Goal: Check status: Check status

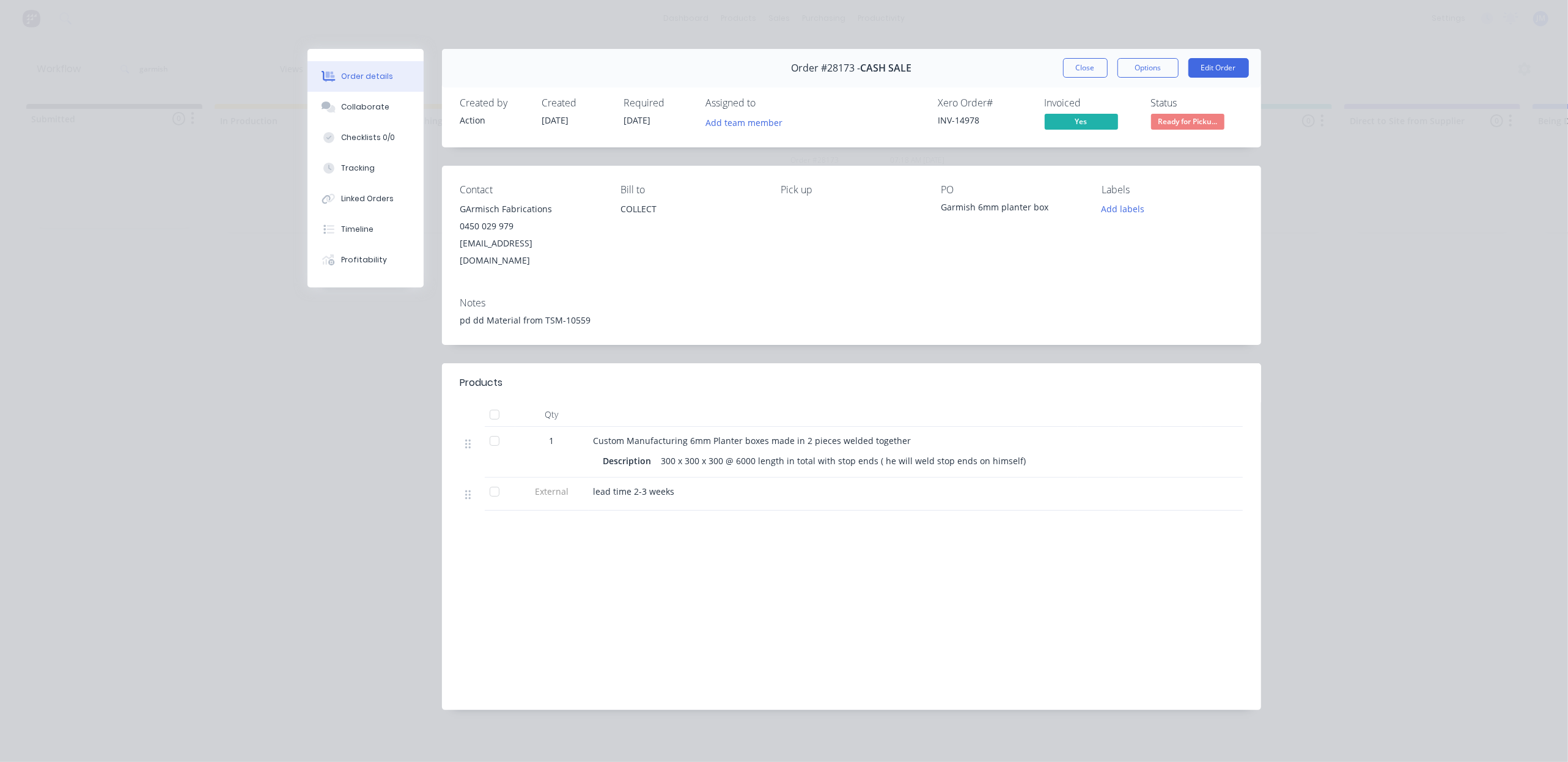
click at [1091, 62] on button "Close" at bounding box center [1086, 68] width 45 height 19
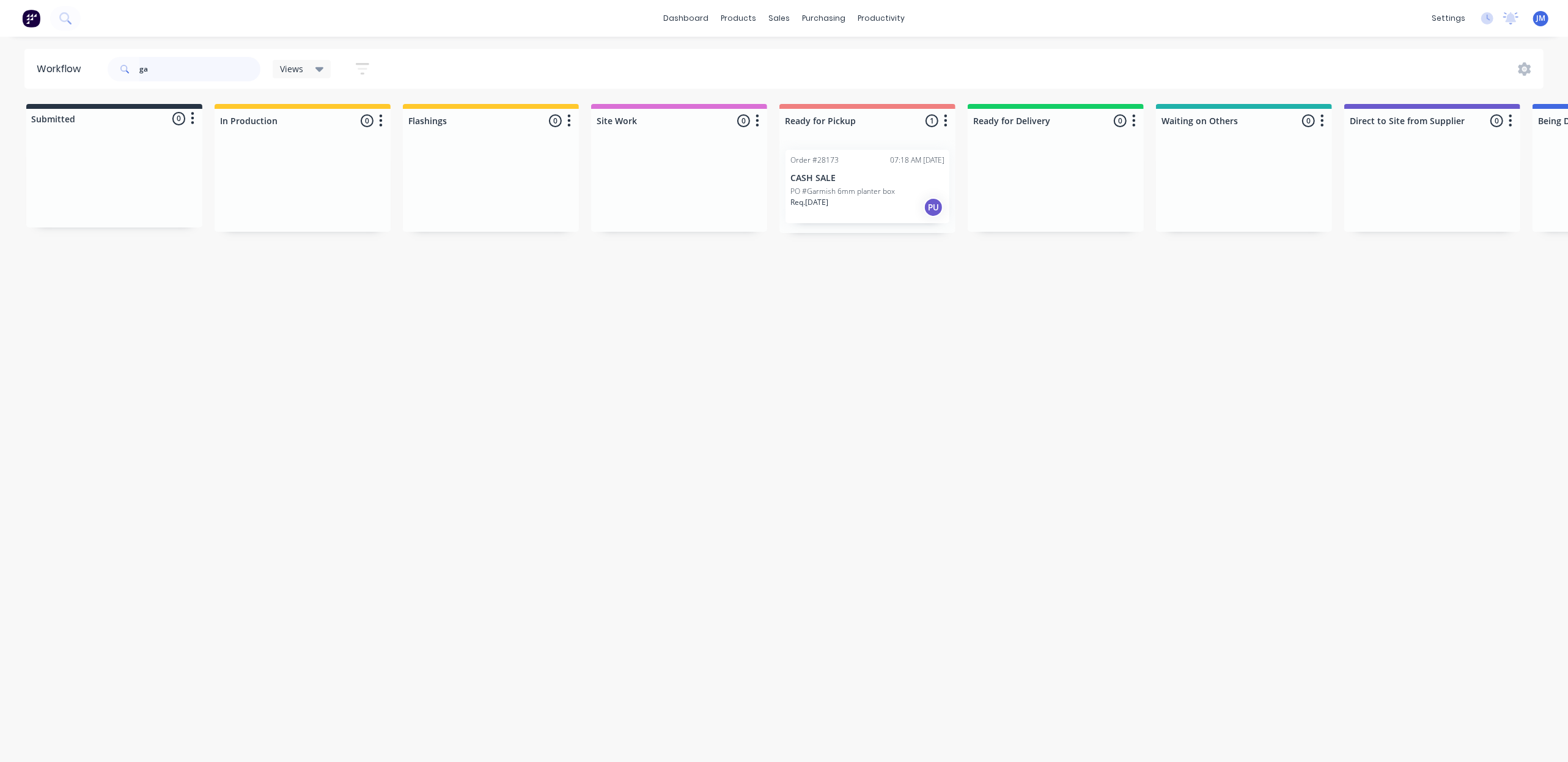
type input "g"
click at [894, 206] on div "Req. [DATE] PU" at bounding box center [868, 207] width 154 height 21
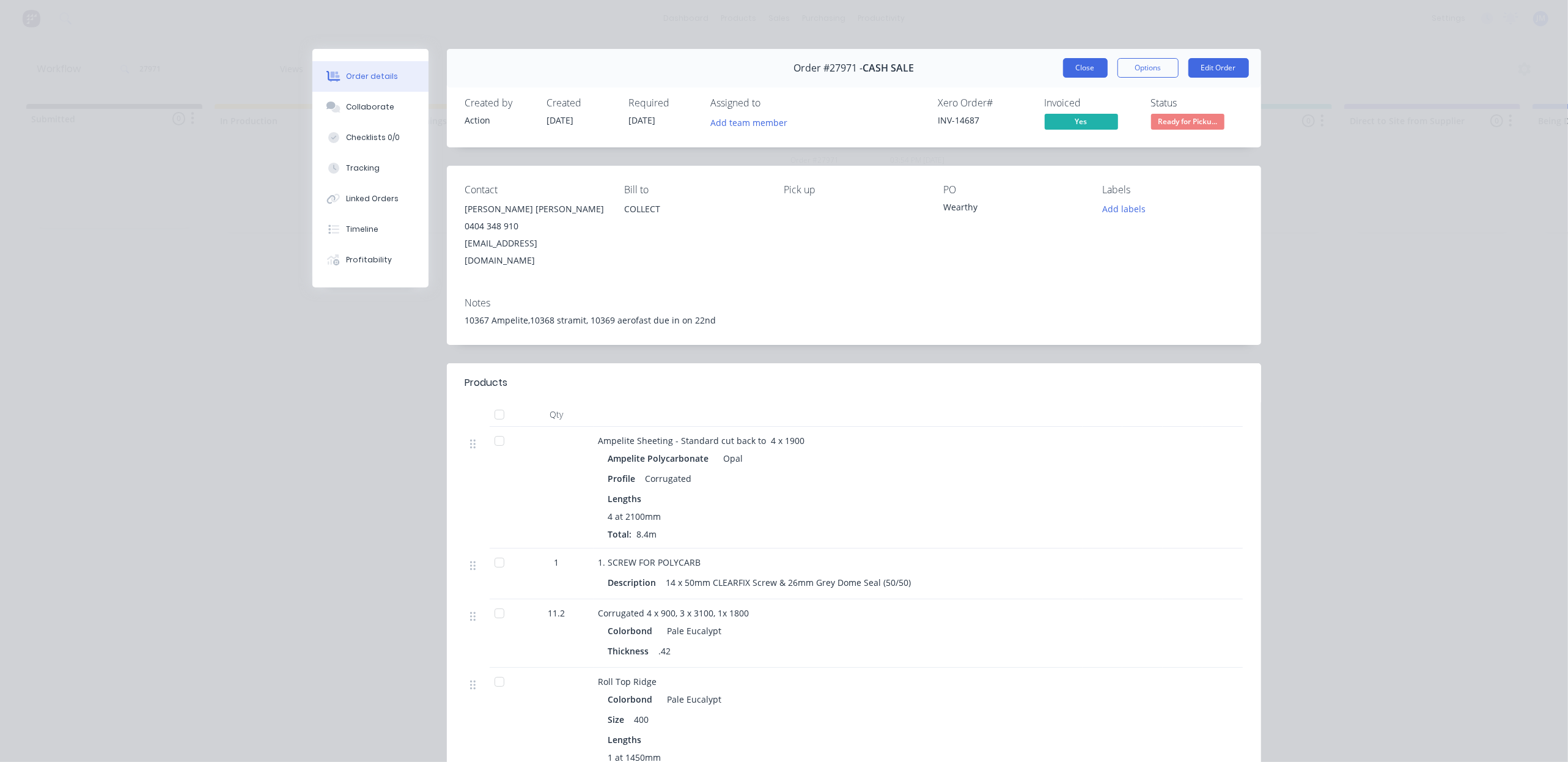
drag, startPoint x: 1086, startPoint y: 71, endPoint x: 1048, endPoint y: 104, distance: 50.3
click at [1086, 72] on button "Close" at bounding box center [1086, 68] width 45 height 19
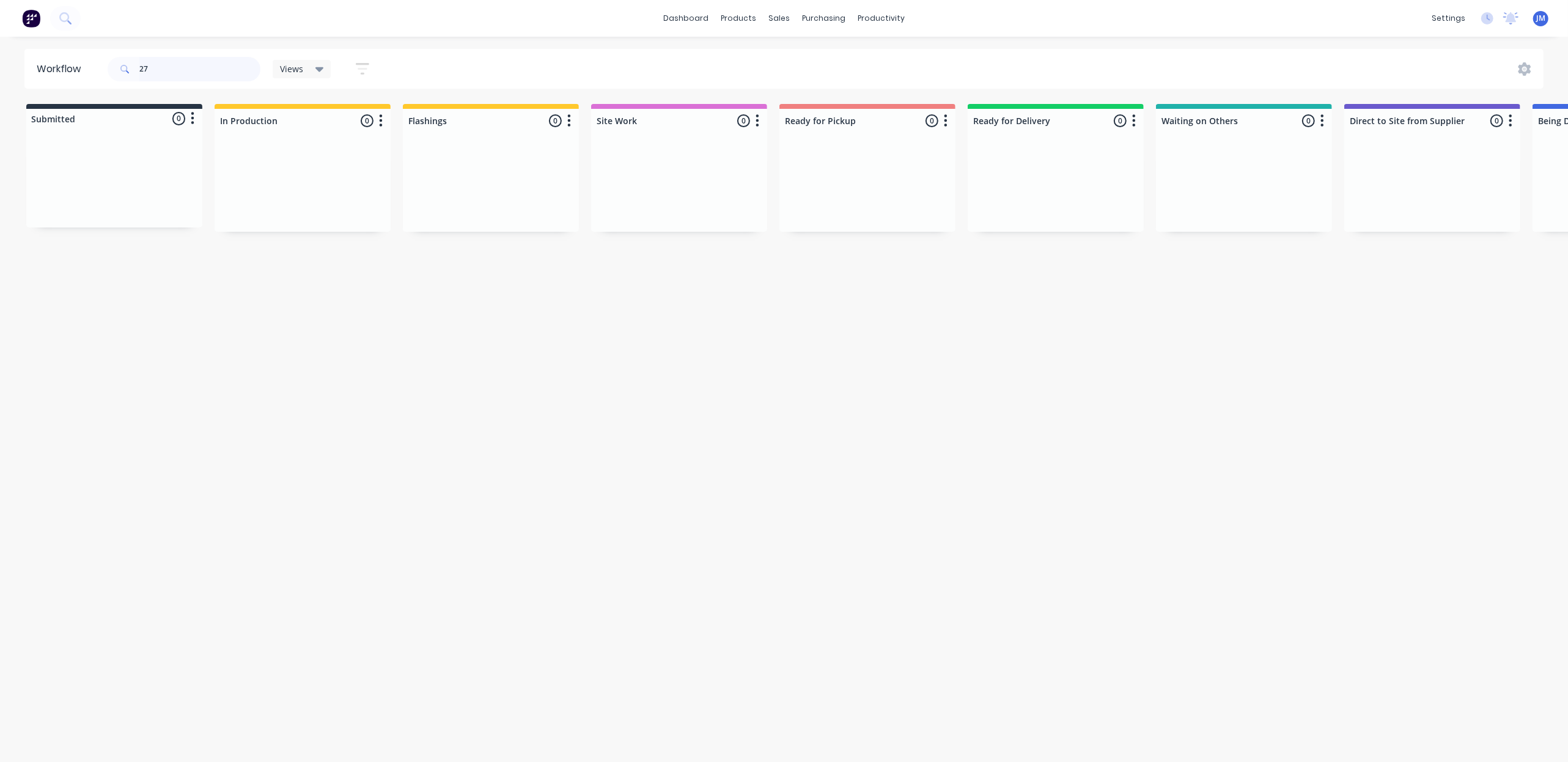
type input "2"
click at [930, 321] on div "Mark as Picked Up" at bounding box center [973, 318] width 123 height 25
click at [226, 76] on input "25913" at bounding box center [200, 69] width 121 height 24
type input "2"
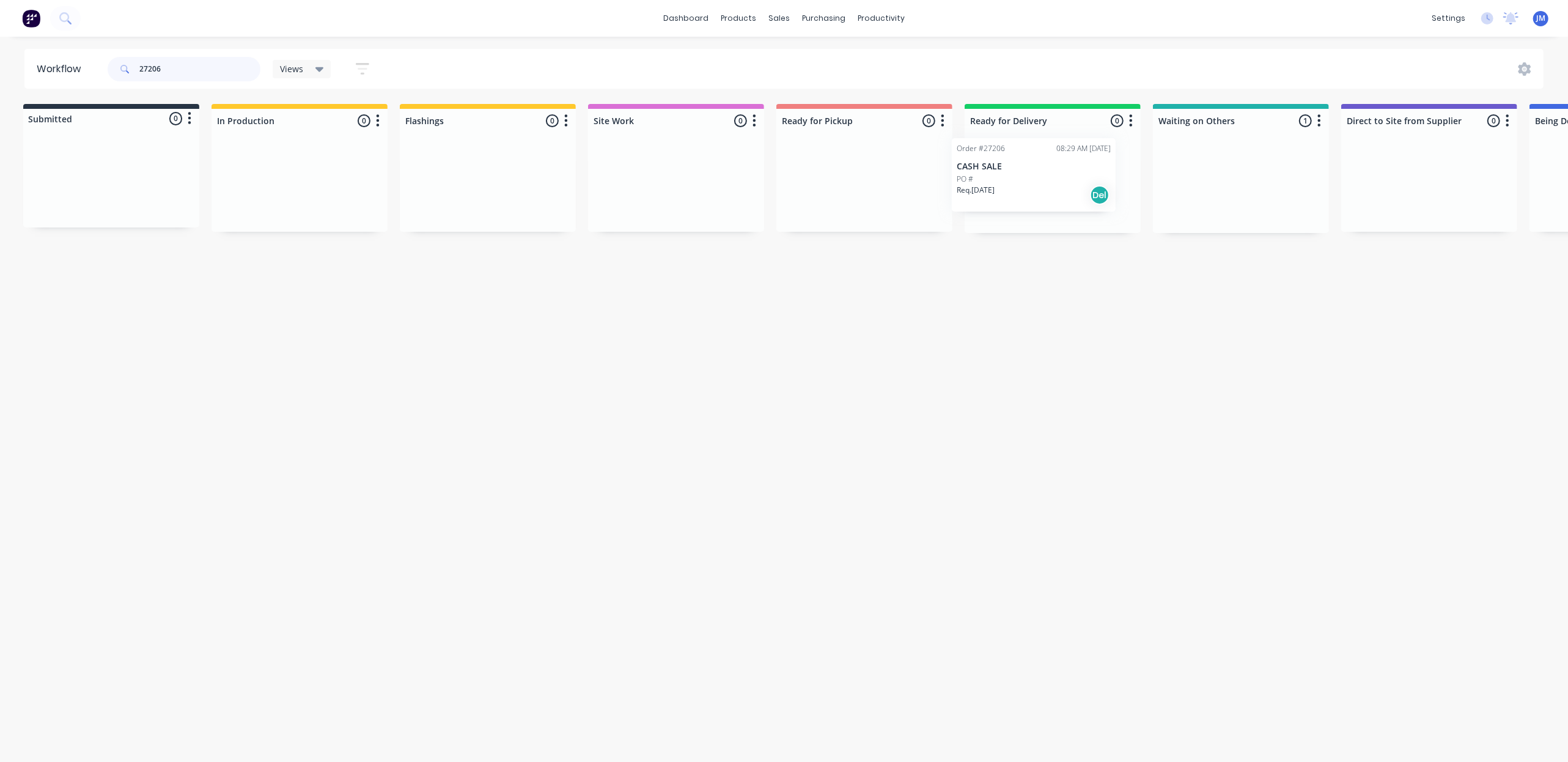
drag, startPoint x: 1178, startPoint y: 196, endPoint x: 1007, endPoint y: 183, distance: 171.5
click at [1007, 183] on div "Submitted 0 Status colour #273444 hex #273444 Save Cancel Summaries Total order…" at bounding box center [1096, 168] width 2216 height 129
drag, startPoint x: 385, startPoint y: 193, endPoint x: 847, endPoint y: 185, distance: 462.1
click at [847, 186] on div "Submitted 0 Status colour #273444 hex #273444 Save Cancel Summaries Total order…" at bounding box center [1099, 168] width 2216 height 129
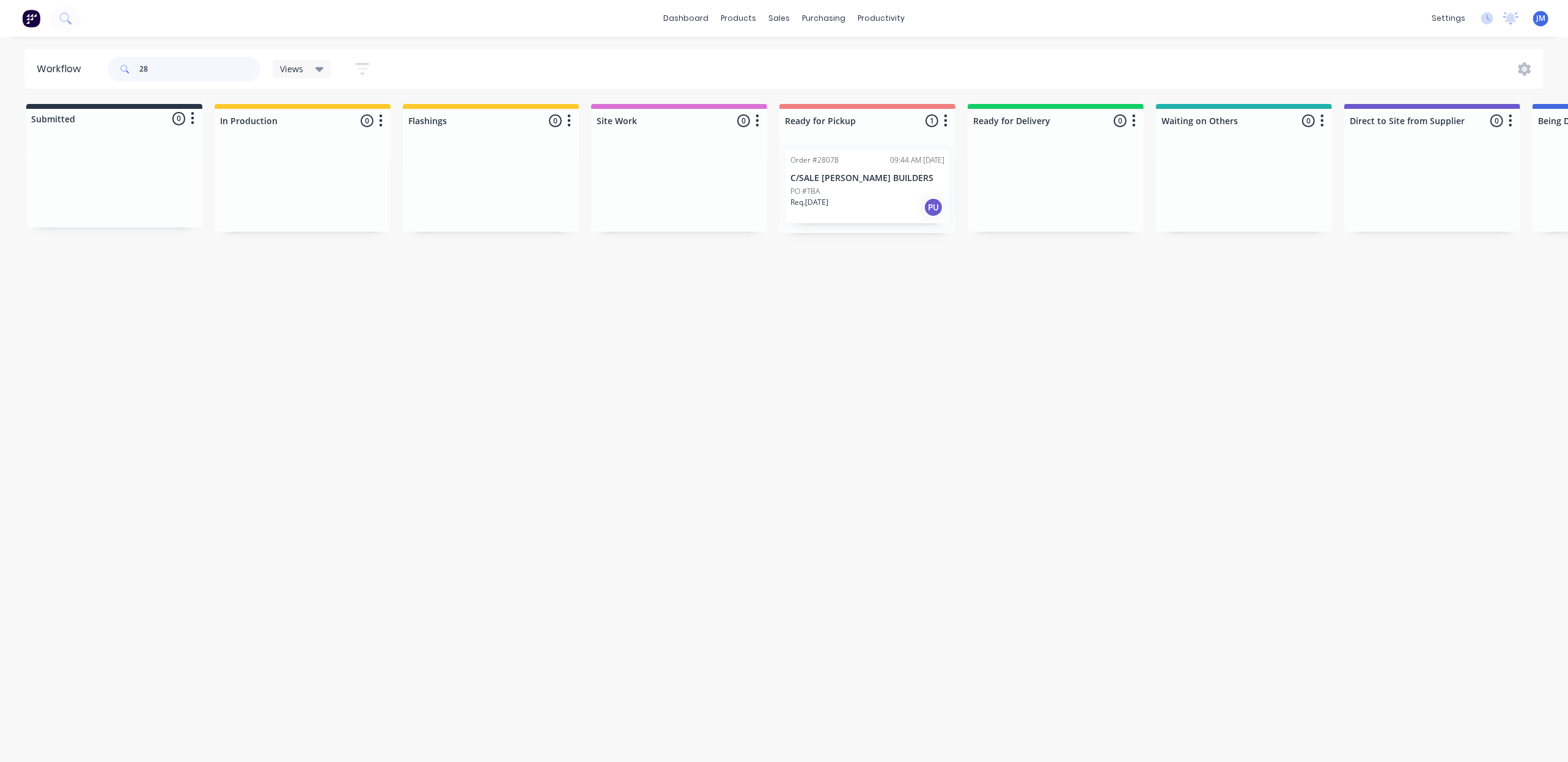
type input "2"
drag, startPoint x: 732, startPoint y: 165, endPoint x: 853, endPoint y: 214, distance: 130.5
click at [853, 214] on div "Submitted 0 Status colour #273444 hex #273444 Save Cancel Summaries Total order…" at bounding box center [1099, 177] width 2216 height 145
type input "2"
drag, startPoint x: 288, startPoint y: 186, endPoint x: 850, endPoint y: 174, distance: 562.1
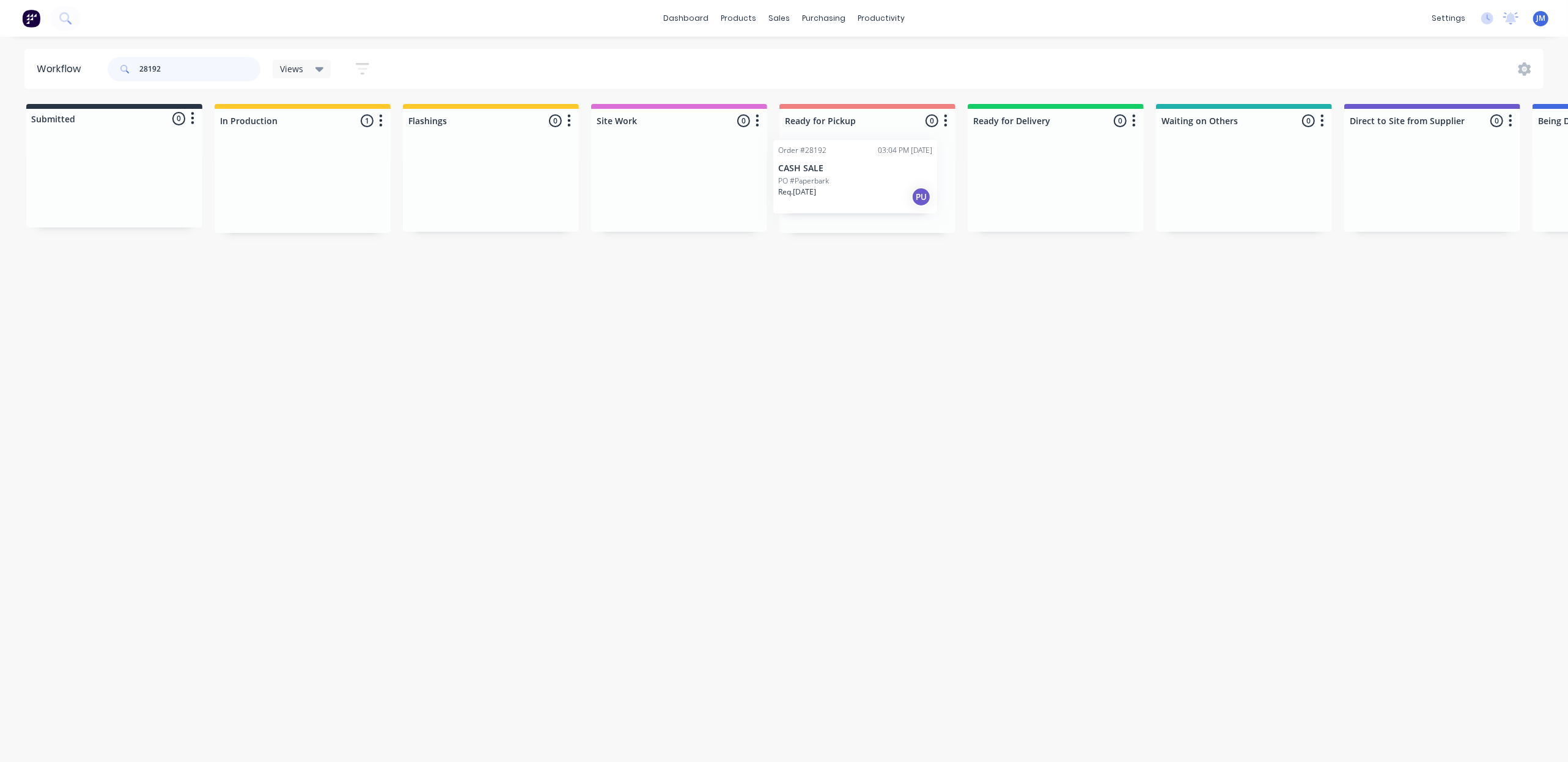
click at [850, 174] on div "Submitted 0 Status colour #273444 hex #273444 Save Cancel Summaries Total order…" at bounding box center [1099, 168] width 2216 height 129
click at [905, 331] on div "Mark as Picked Up" at bounding box center [948, 334] width 123 height 25
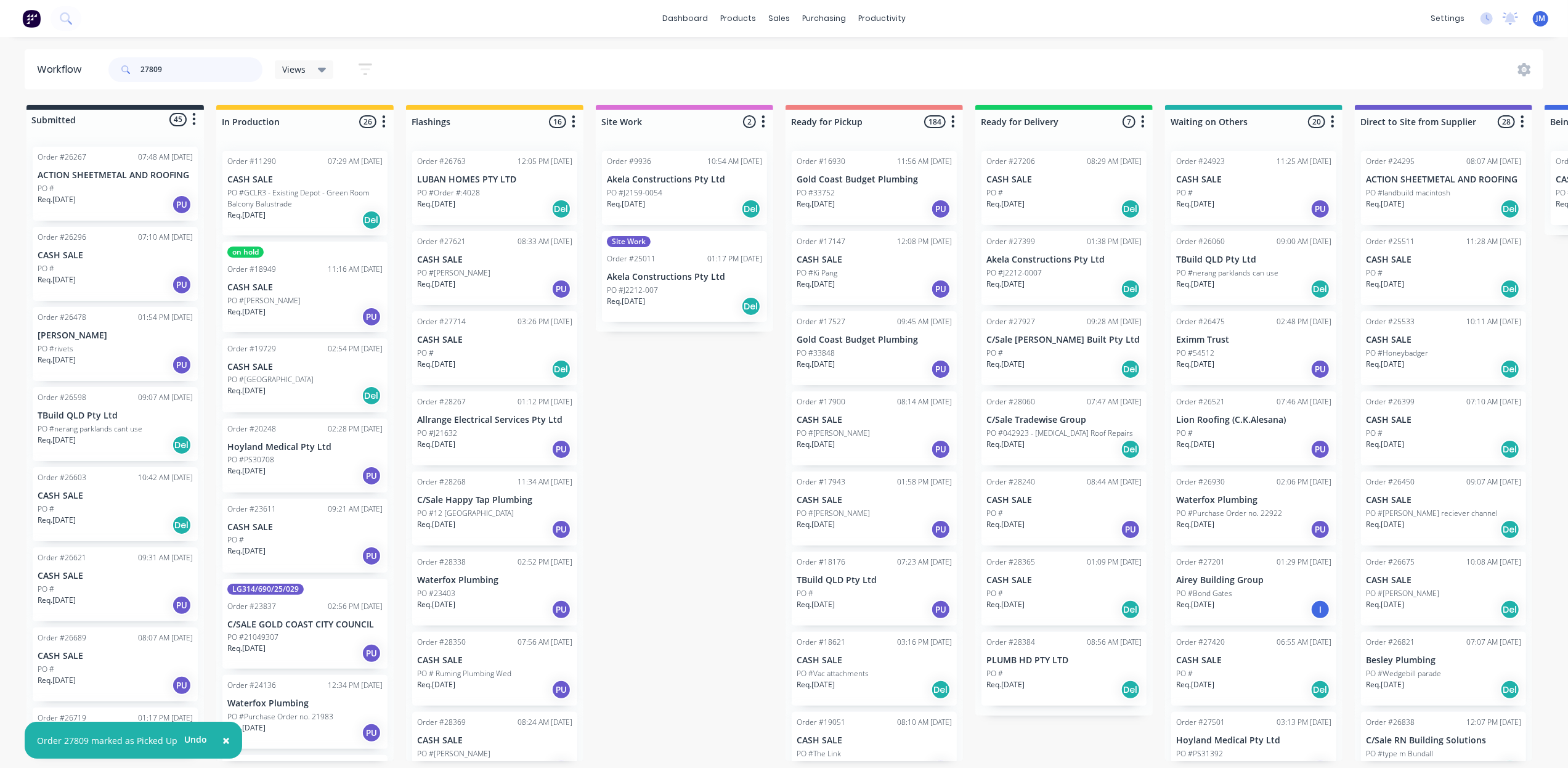
click at [197, 63] on input "27809" at bounding box center [201, 70] width 122 height 25
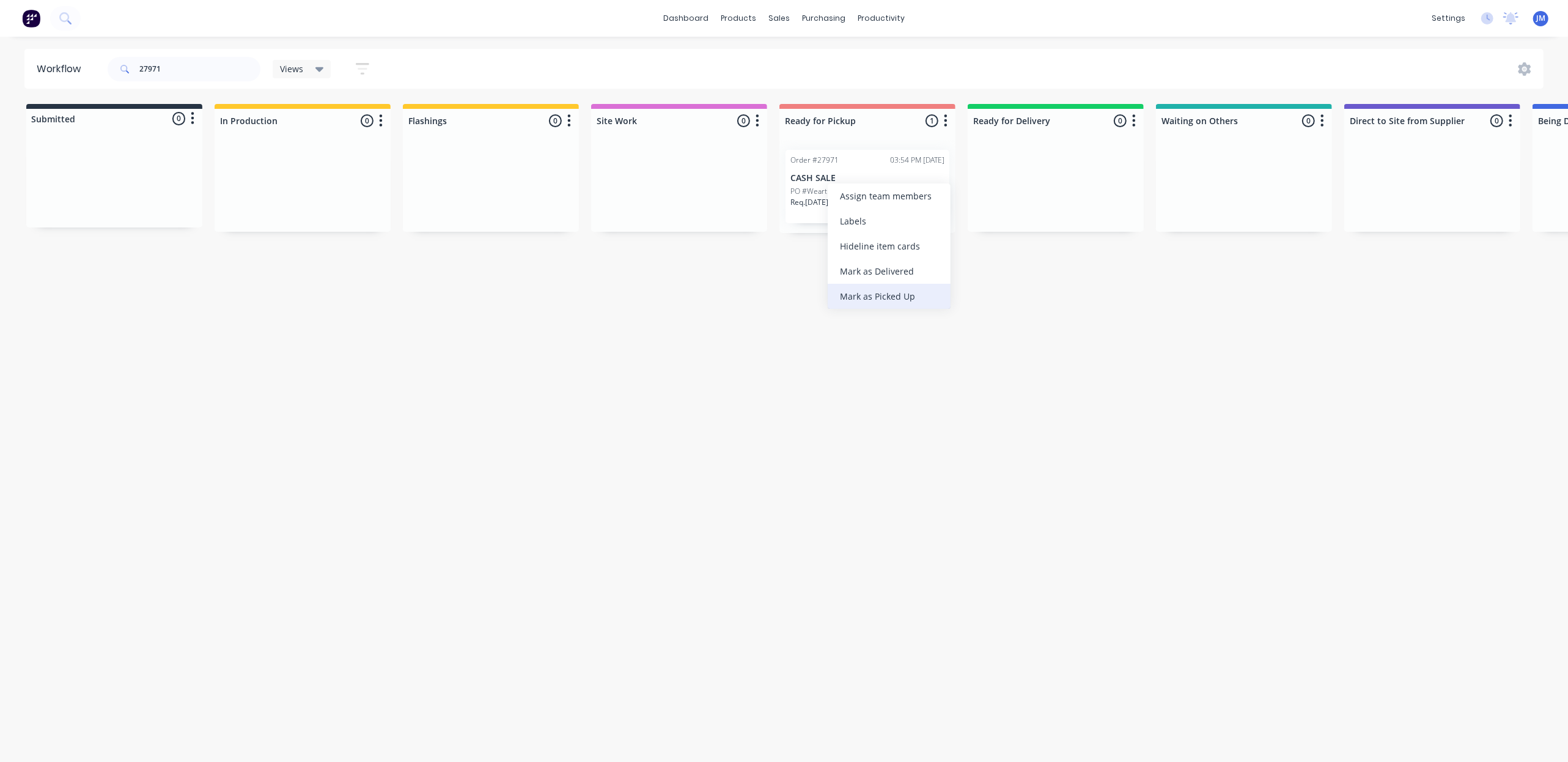
click at [886, 284] on div "Mark as Picked Up" at bounding box center [889, 296] width 123 height 25
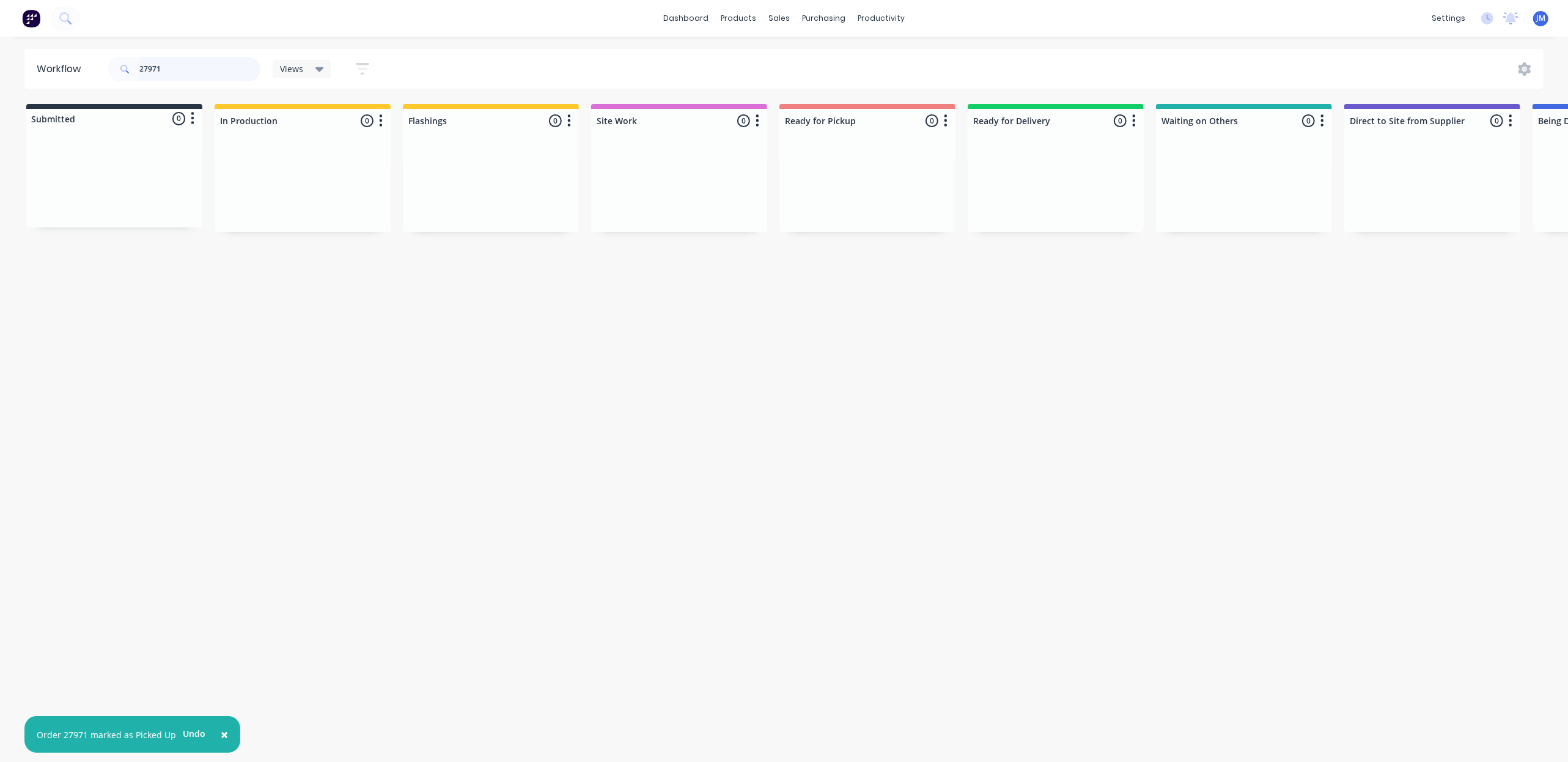
click at [181, 68] on input "27971" at bounding box center [200, 69] width 121 height 24
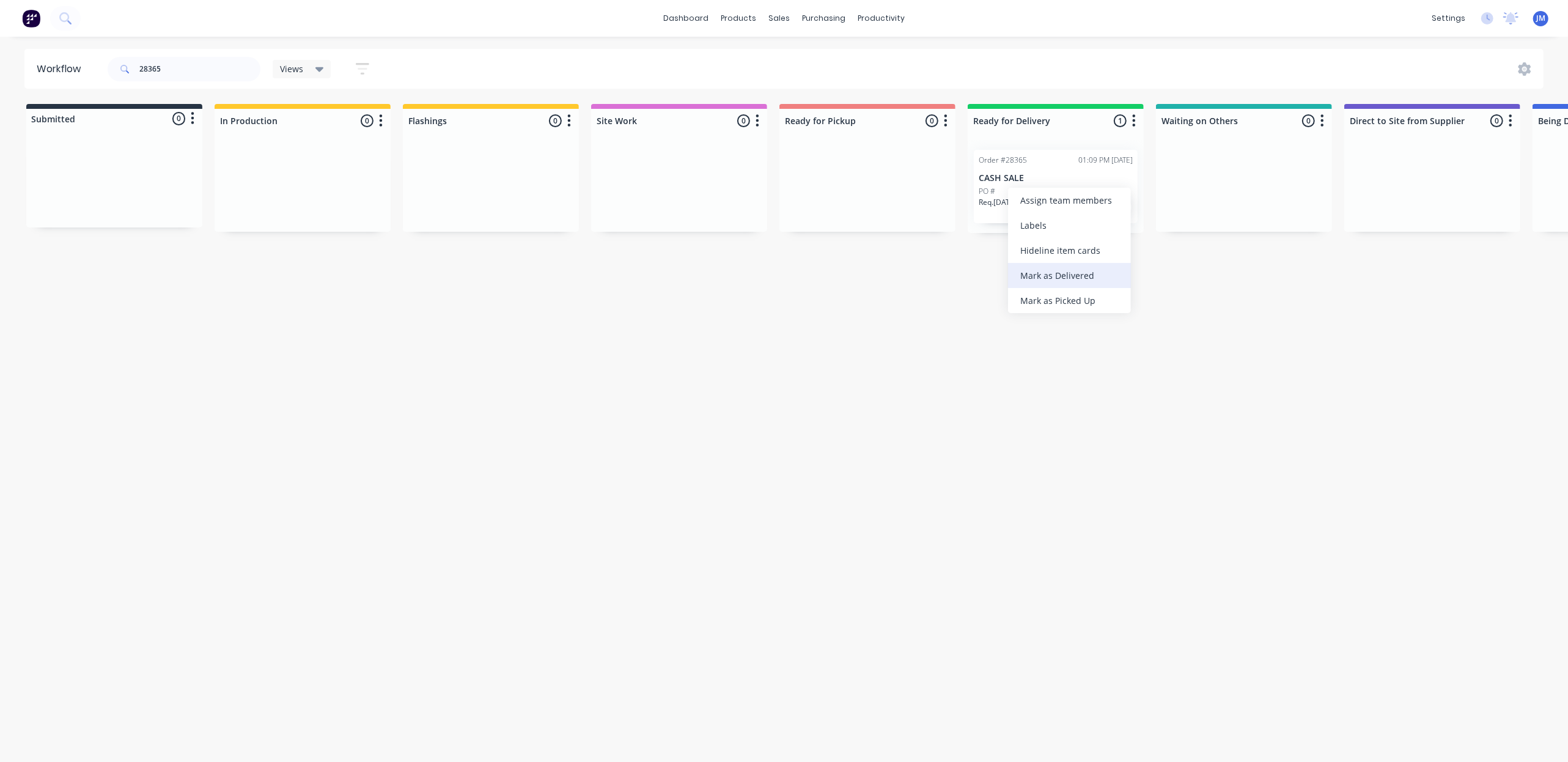
click at [1061, 276] on div "Mark as Delivered" at bounding box center [1069, 275] width 123 height 25
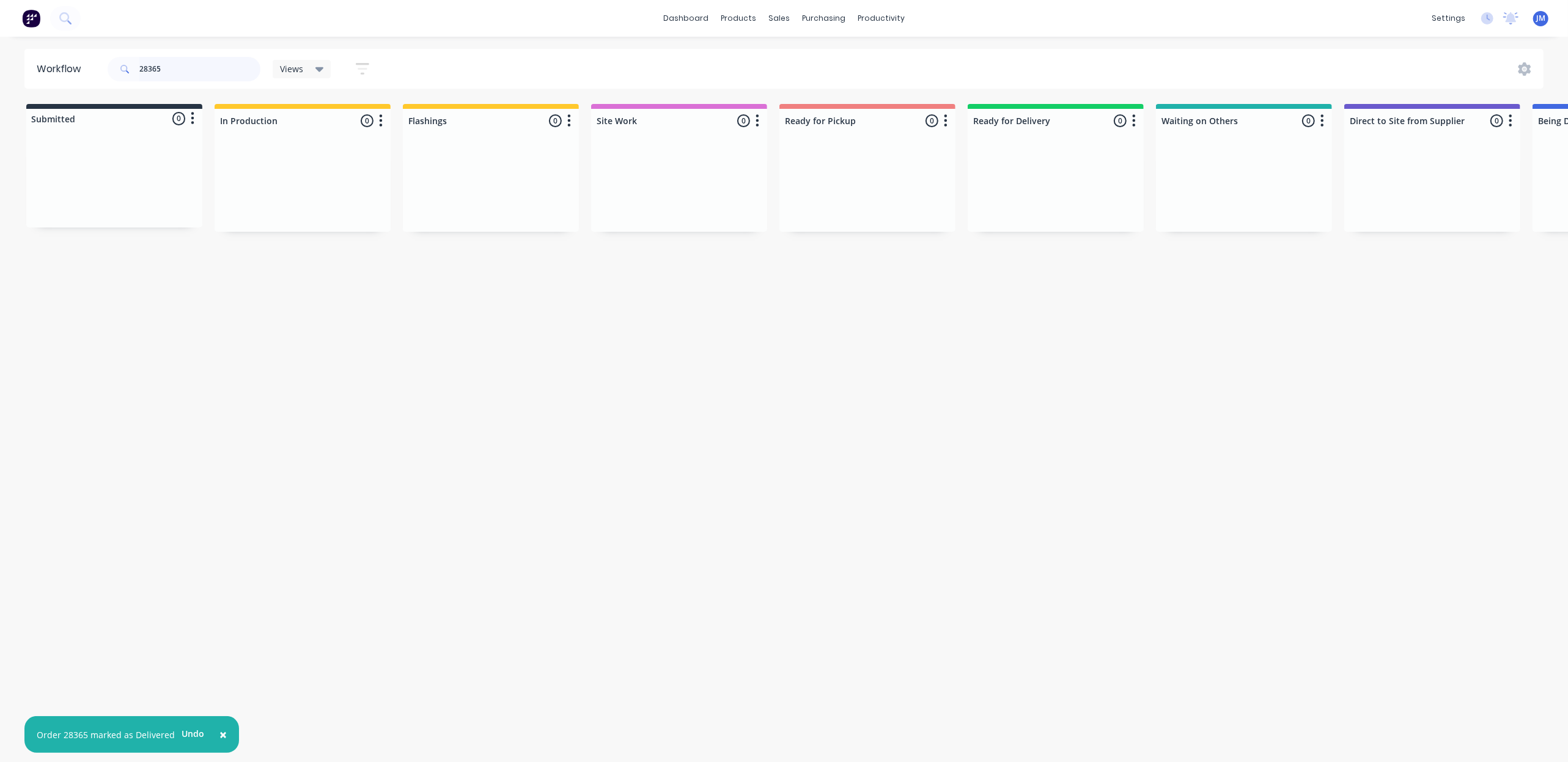
click at [201, 70] on input "28365" at bounding box center [200, 69] width 121 height 24
type input "2"
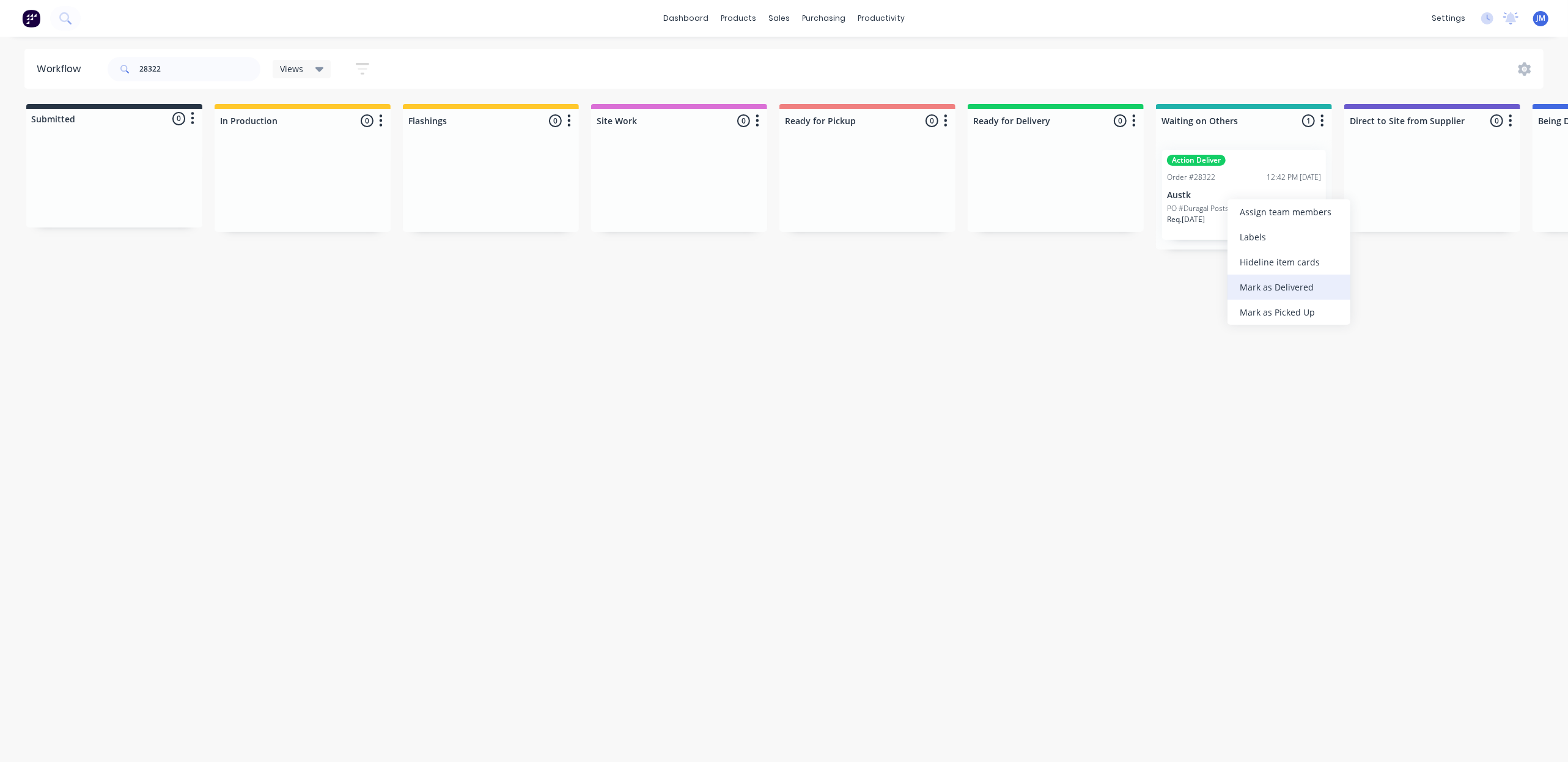
click at [1262, 284] on div "Mark as Delivered" at bounding box center [1289, 287] width 123 height 25
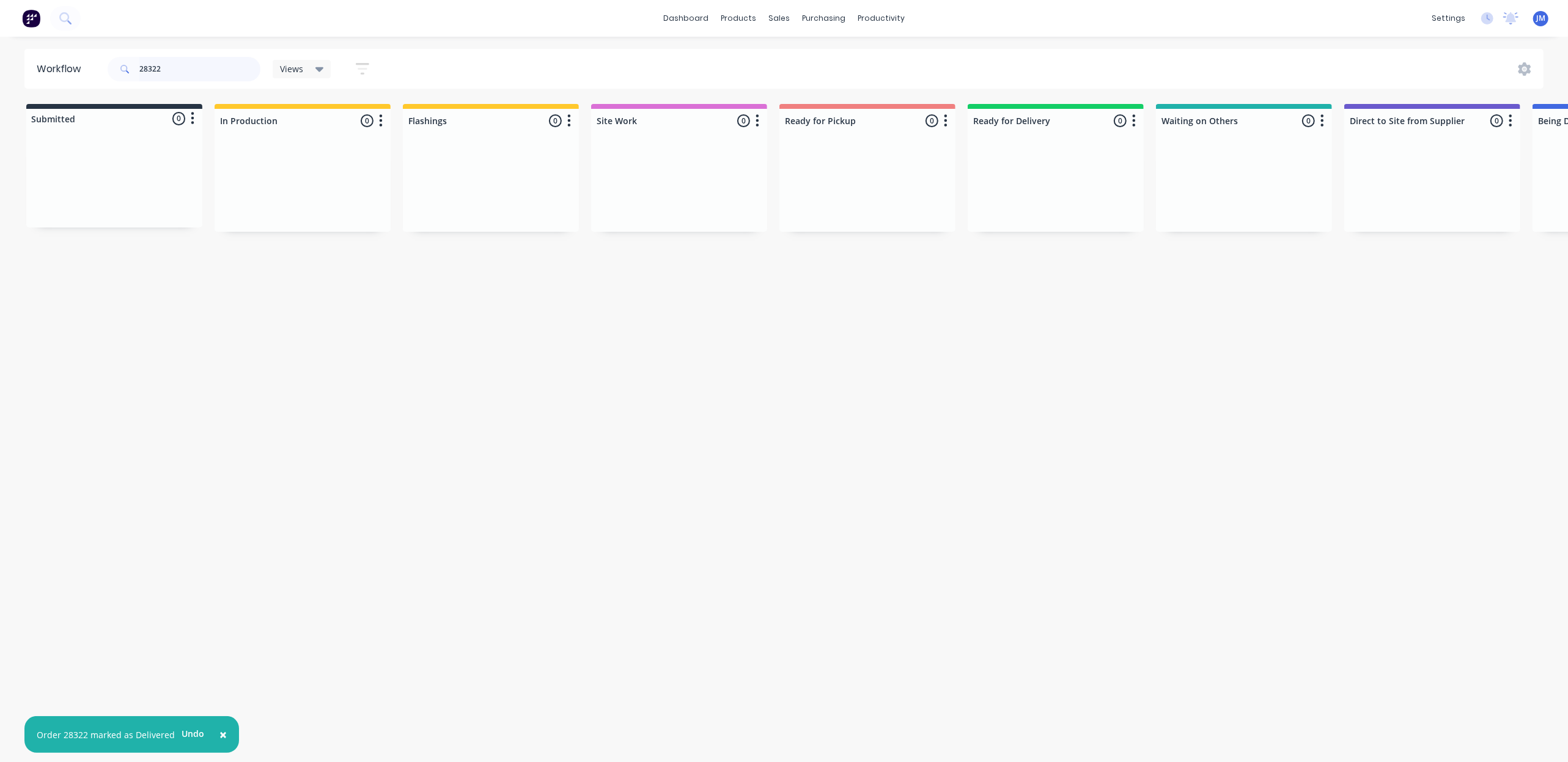
click at [168, 71] on input "28322" at bounding box center [200, 69] width 121 height 24
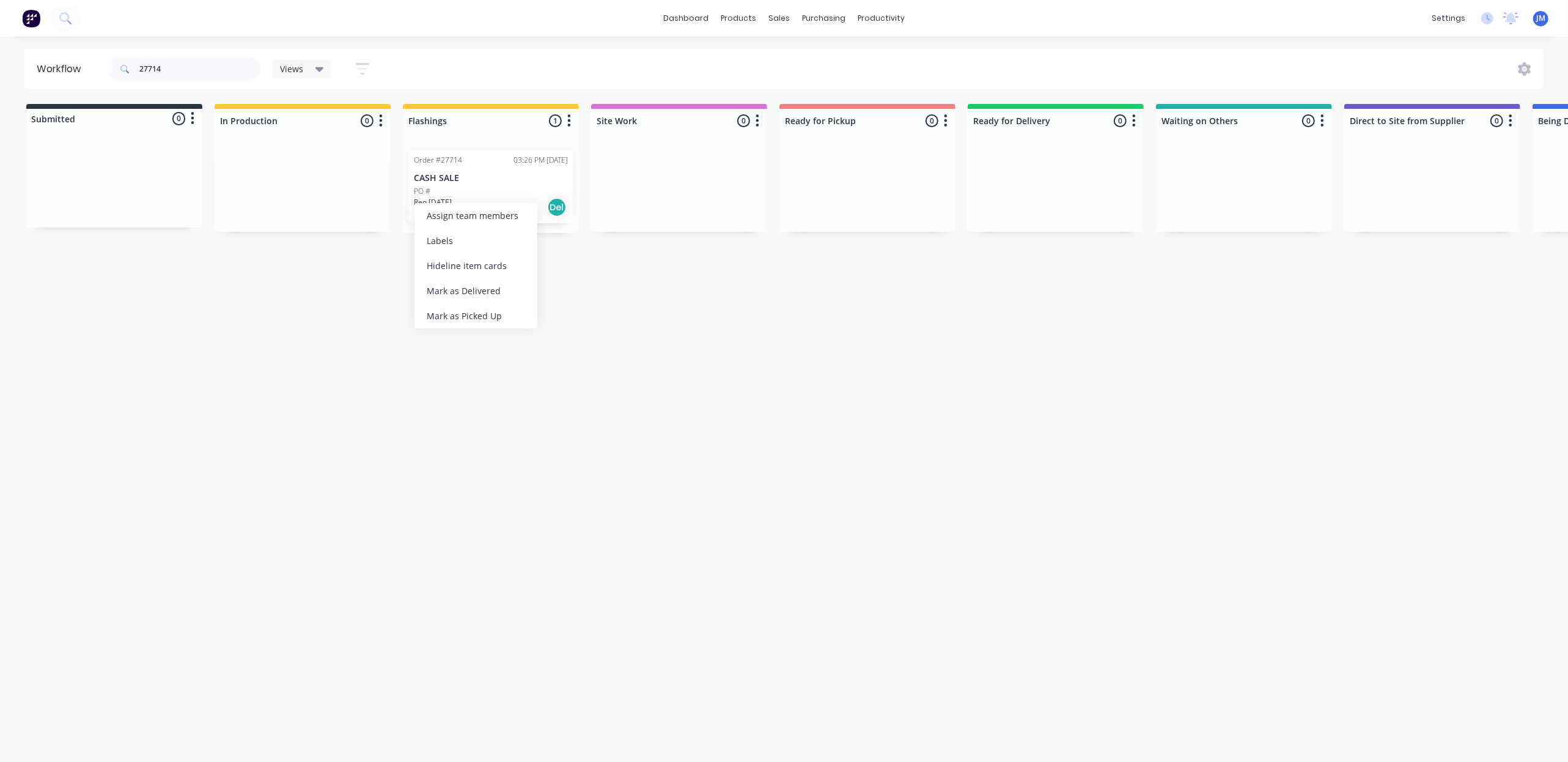
drag, startPoint x: 490, startPoint y: 289, endPoint x: 169, endPoint y: 223, distance: 327.7
click at [489, 289] on div "Mark as Delivered" at bounding box center [476, 290] width 123 height 25
click at [211, 81] on input "27714" at bounding box center [200, 69] width 121 height 24
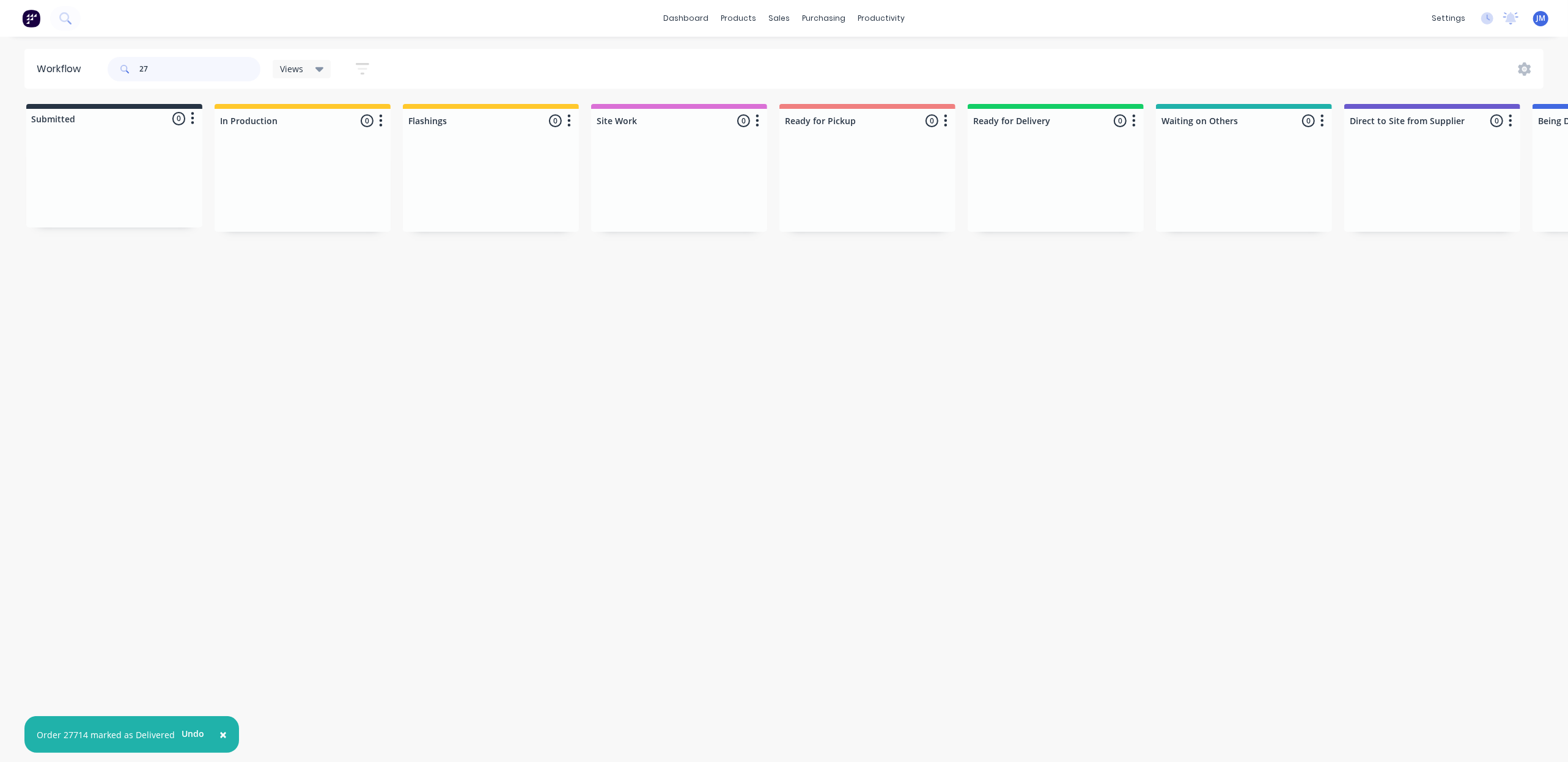
type input "2"
